Goal: Task Accomplishment & Management: Complete application form

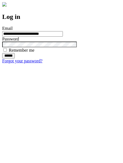
type input "**********"
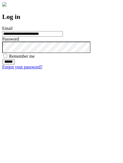
click at [15, 65] on input "******" at bounding box center [8, 61] width 13 height 5
